Goal: Information Seeking & Learning: Learn about a topic

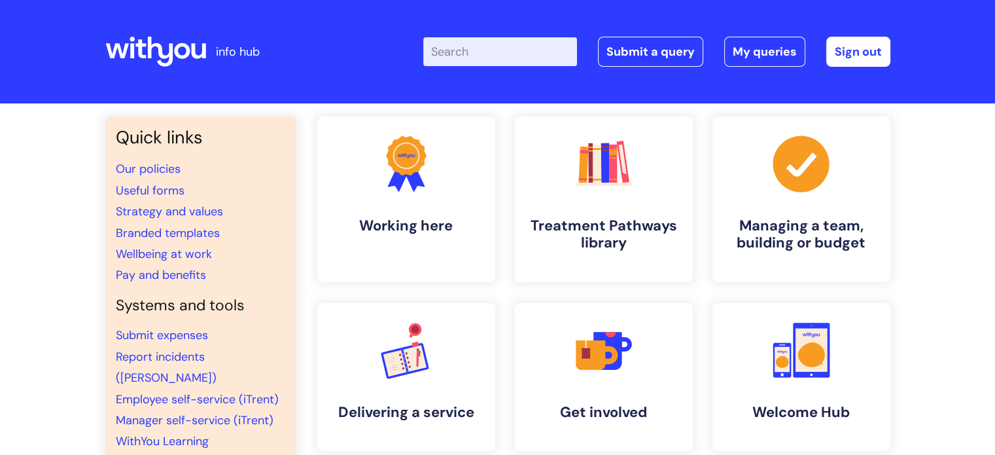
click at [512, 44] on input "Enter your search term here..." at bounding box center [500, 51] width 154 height 29
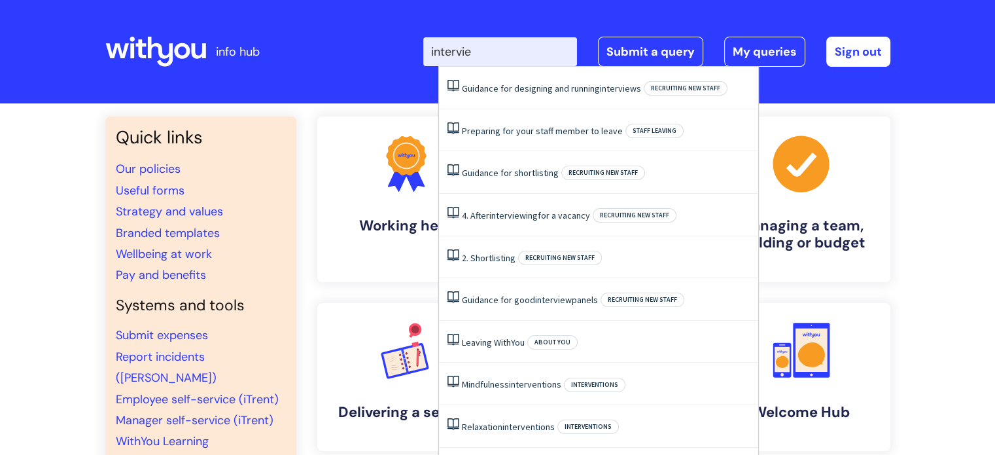
type input "interview"
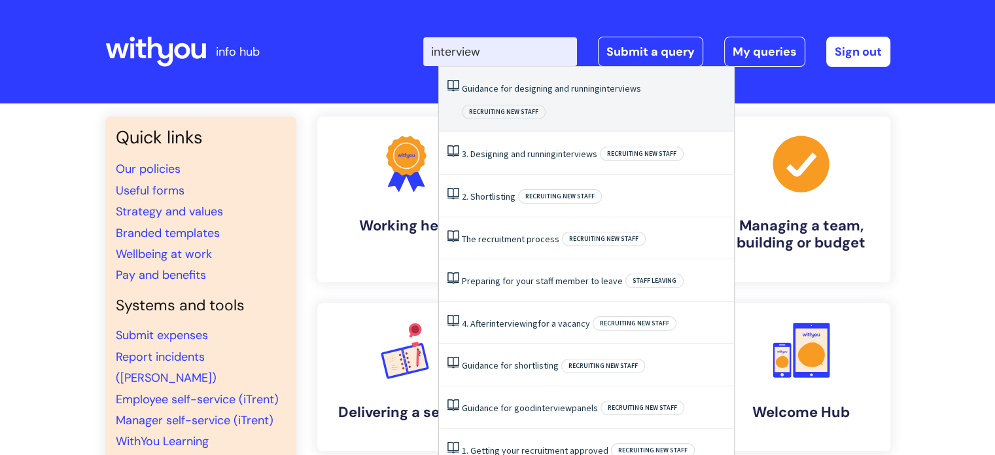
click at [546, 105] on span "Recruiting new staff" at bounding box center [504, 112] width 84 height 14
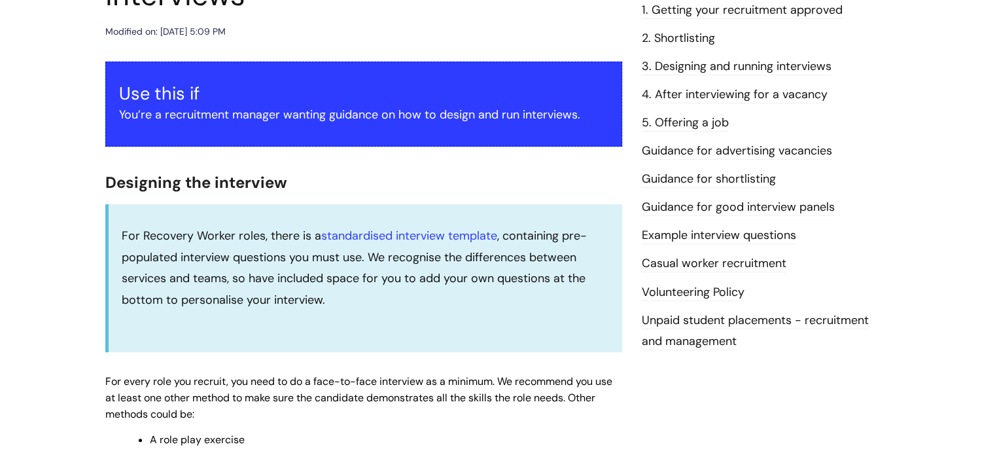
scroll to position [405, 0]
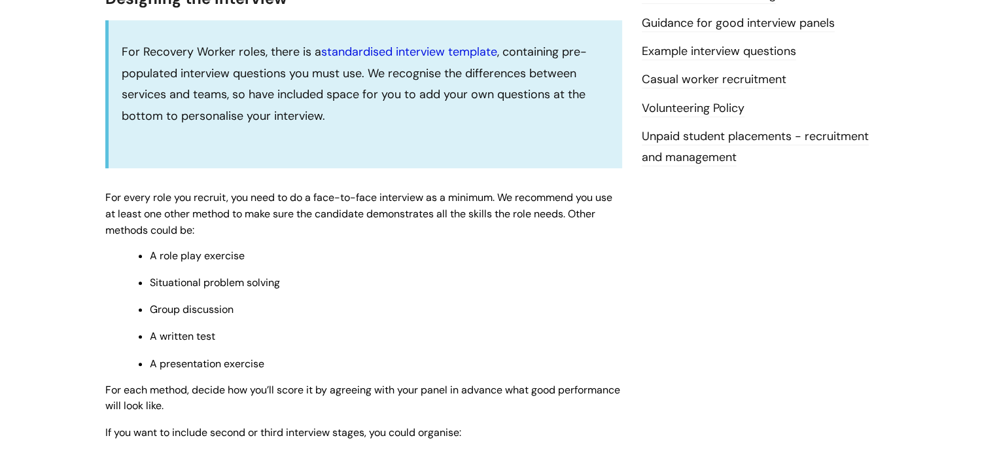
click at [436, 50] on link "standardised interview template" at bounding box center [409, 52] width 176 height 16
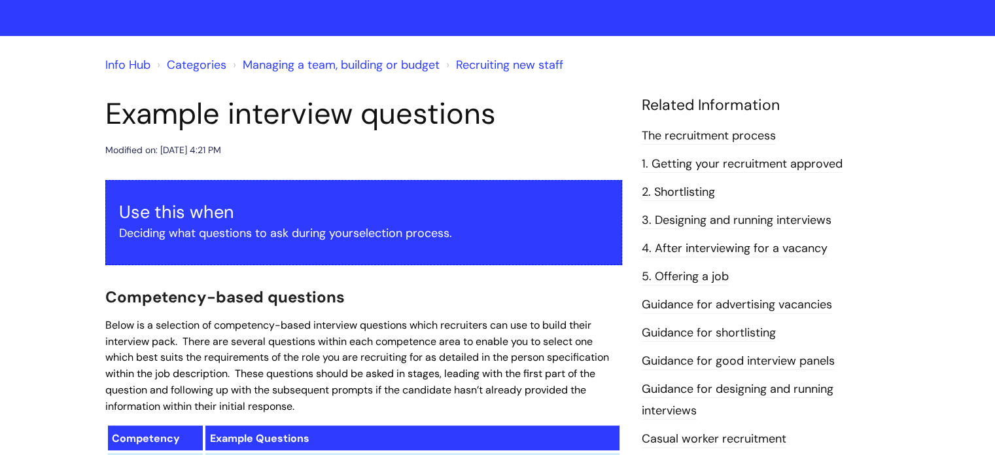
scroll to position [67, 0]
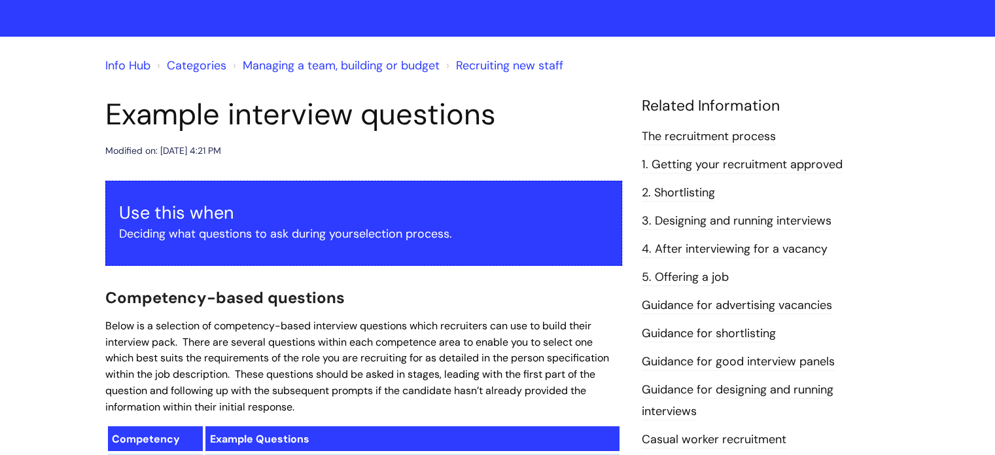
click at [722, 138] on link "The recruitment process" at bounding box center [709, 136] width 134 height 17
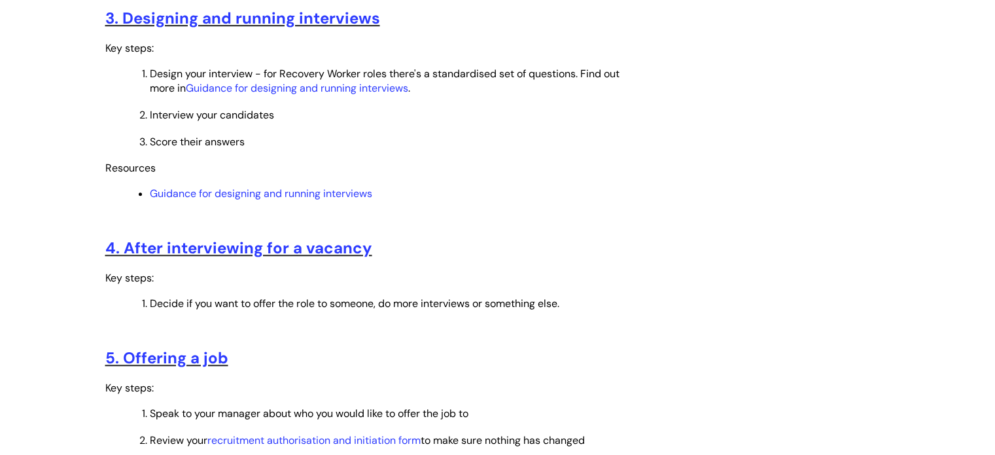
scroll to position [1159, 0]
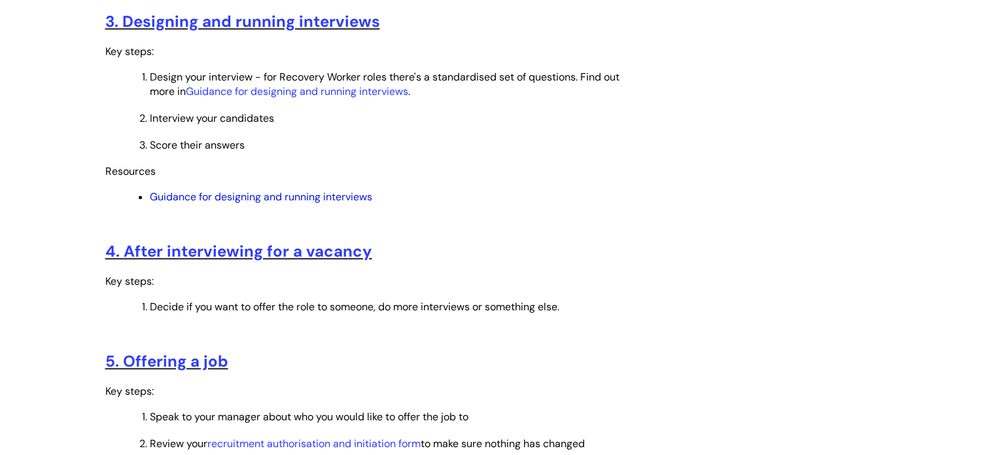
click at [258, 204] on link "Guidance for designing and running interviews" at bounding box center [261, 197] width 222 height 14
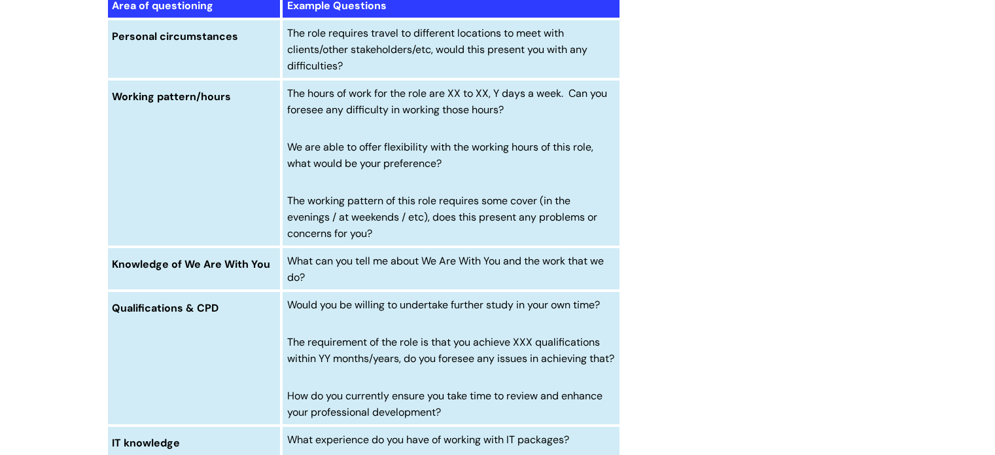
scroll to position [4564, 0]
drag, startPoint x: 286, startPoint y: 219, endPoint x: 378, endPoint y: 260, distance: 100.7
click at [378, 247] on td "The hours of work for the role are XX to XX, Y days a week. Can you foresee any…" at bounding box center [450, 164] width 339 height 168
copy span "The working pattern of this role requires some cover (in the evenings / at week…"
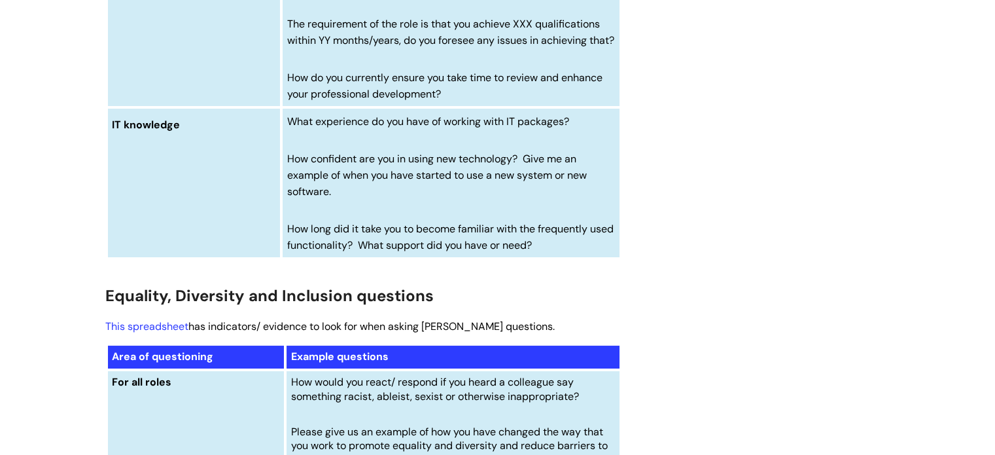
scroll to position [4884, 0]
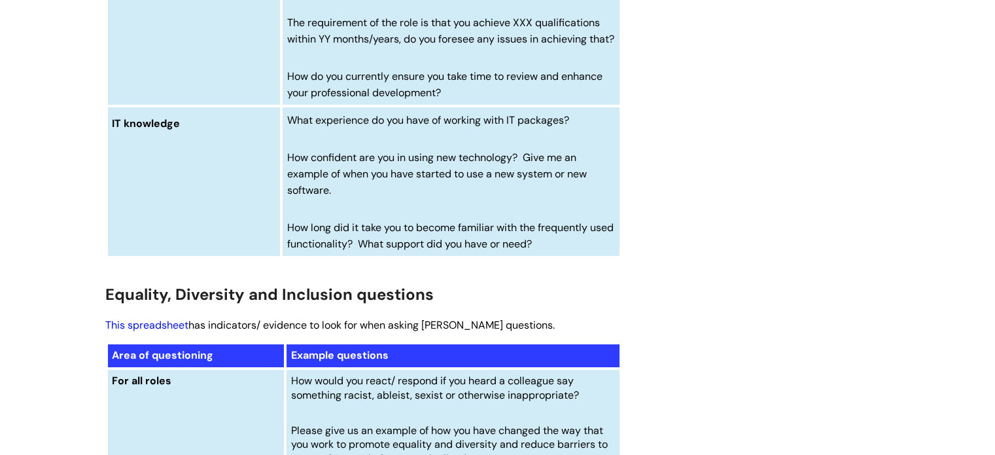
click at [141, 332] on link "This spreadsheet" at bounding box center [146, 325] width 83 height 14
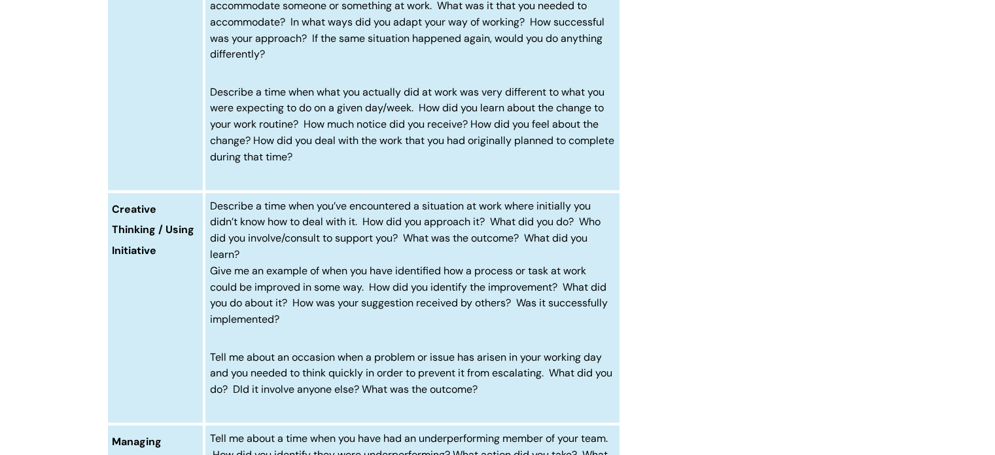
scroll to position [2937, 0]
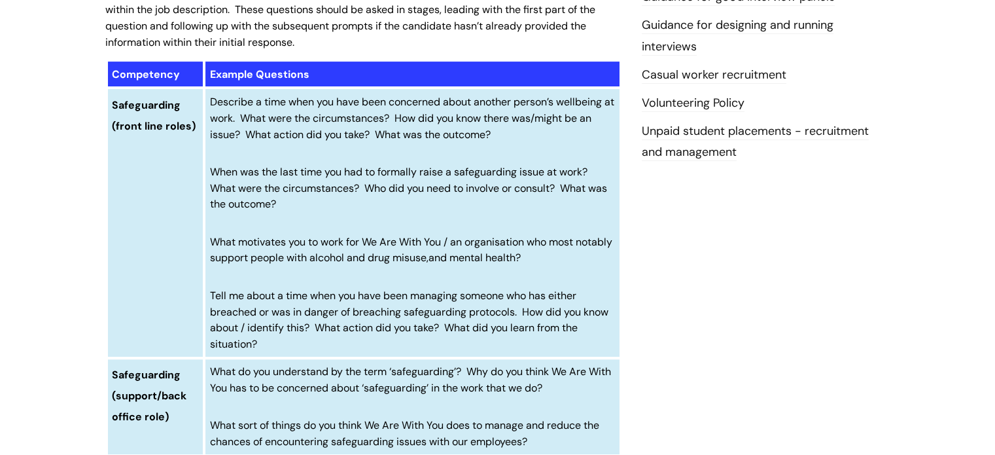
scroll to position [432, 0]
